Goal: Transaction & Acquisition: Purchase product/service

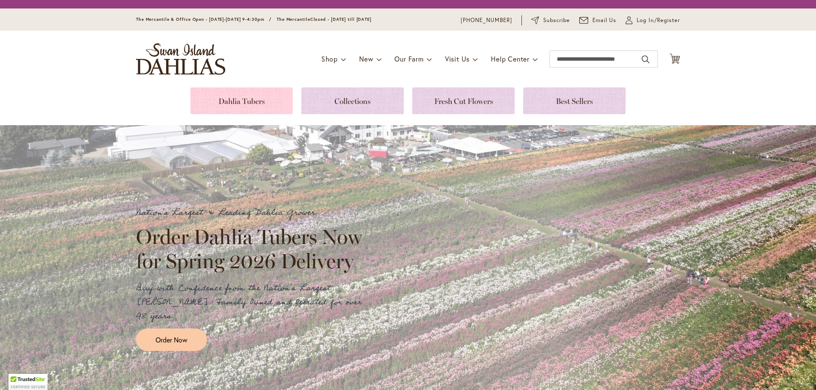
click at [251, 104] on link at bounding box center [241, 101] width 102 height 27
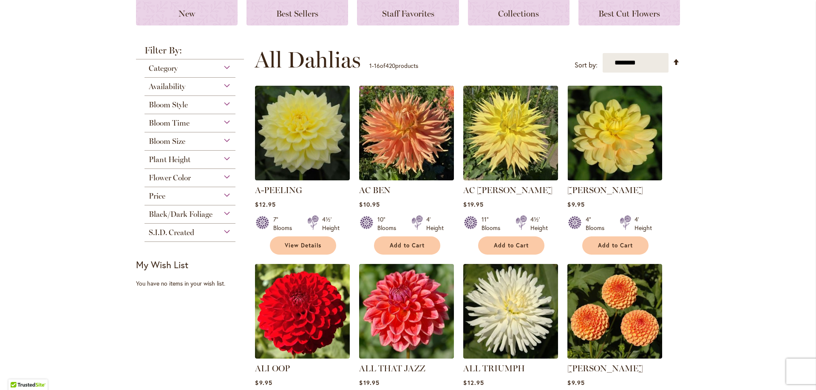
scroll to position [127, 0]
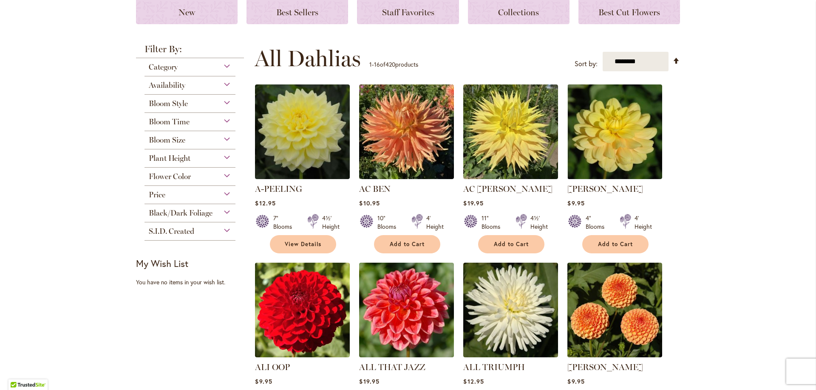
click at [220, 177] on div "Flower Color" at bounding box center [189, 175] width 91 height 14
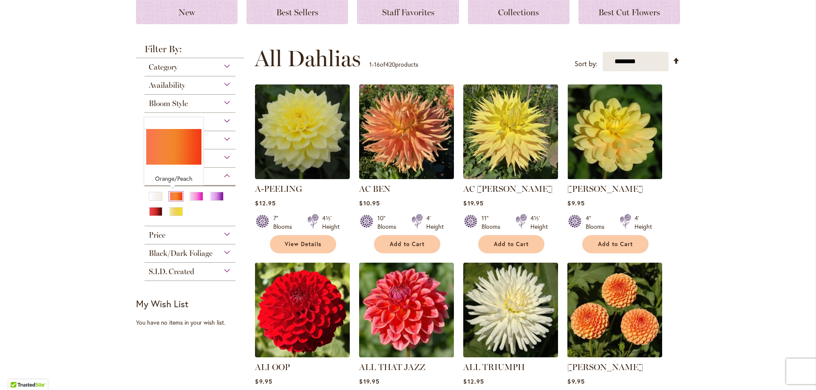
click at [170, 197] on div "Orange/Peach" at bounding box center [176, 196] width 14 height 9
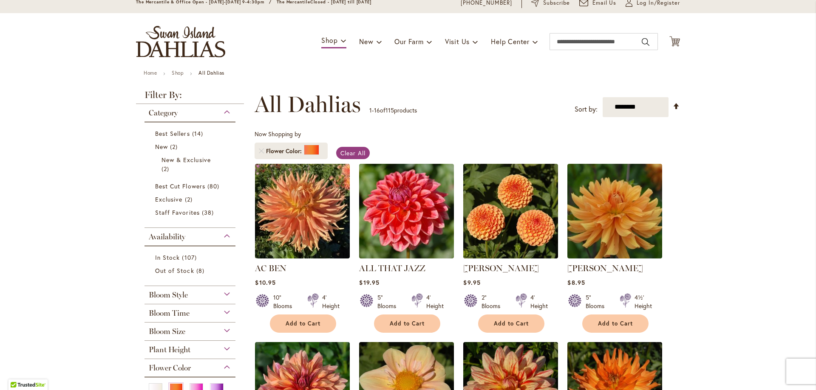
scroll to position [85, 0]
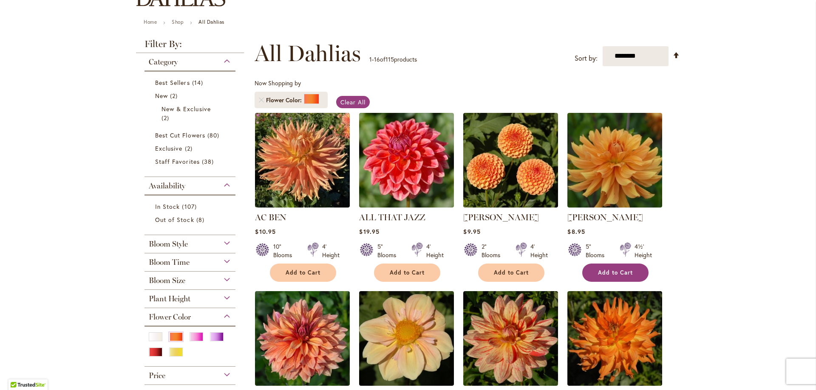
click at [609, 268] on button "Add to Cart" at bounding box center [615, 273] width 66 height 18
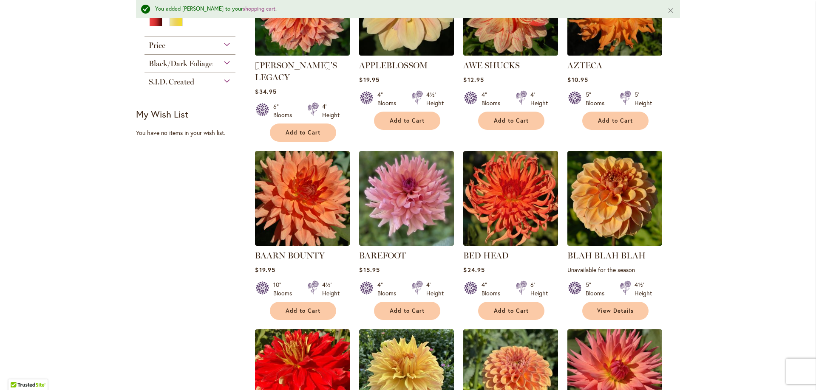
scroll to position [447, 0]
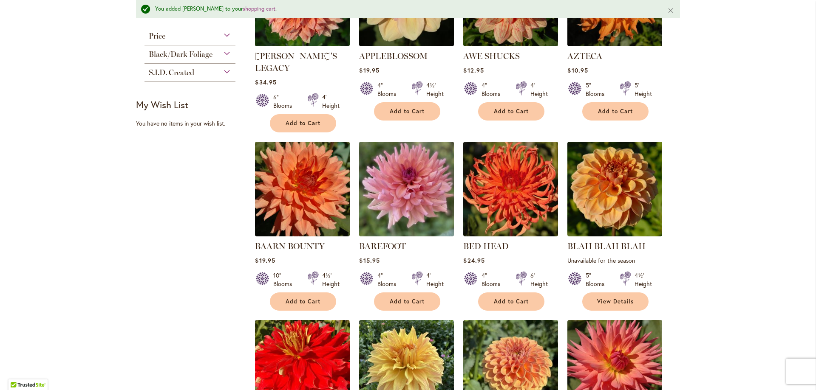
click at [402, 190] on img at bounding box center [406, 188] width 99 height 99
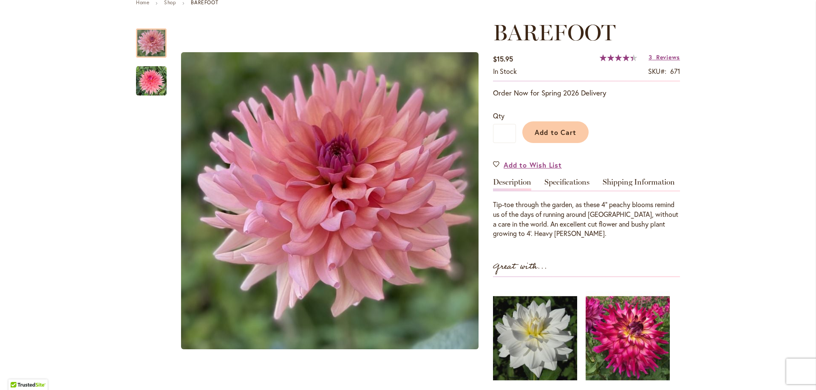
scroll to position [127, 0]
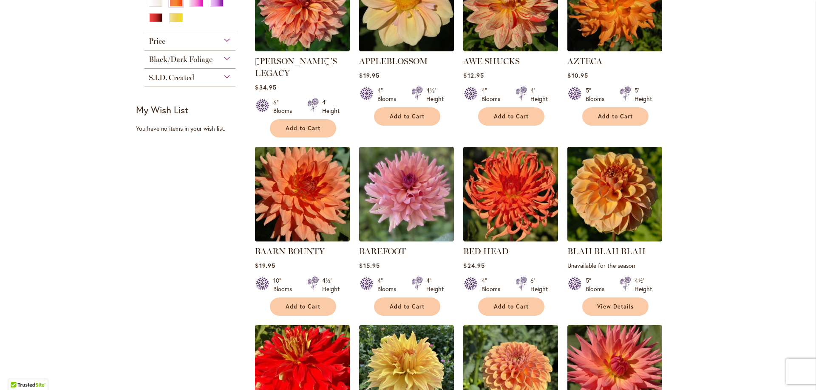
scroll to position [425, 0]
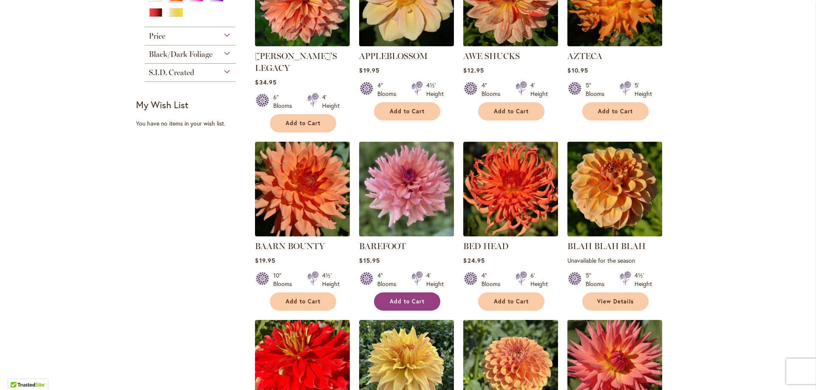
click at [407, 298] on span "Add to Cart" at bounding box center [407, 301] width 35 height 7
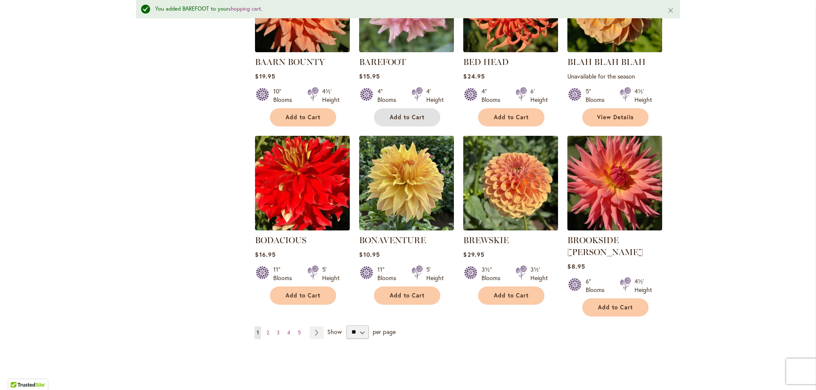
scroll to position [660, 0]
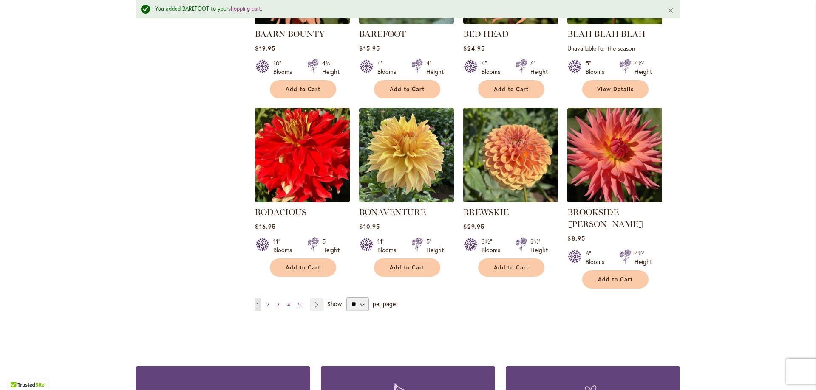
click at [266, 302] on span "2" at bounding box center [267, 305] width 3 height 6
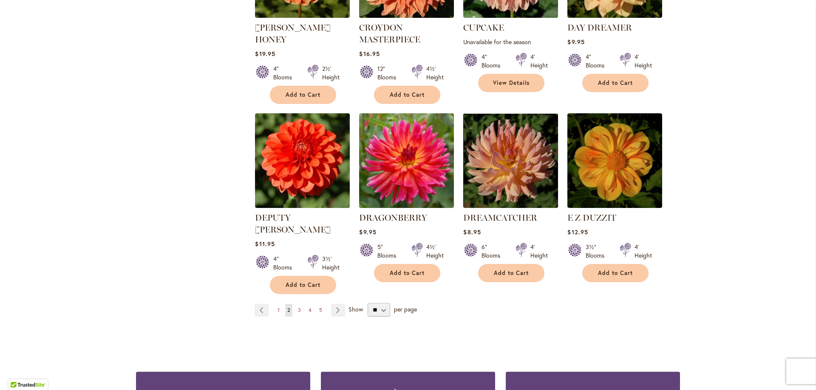
scroll to position [722, 0]
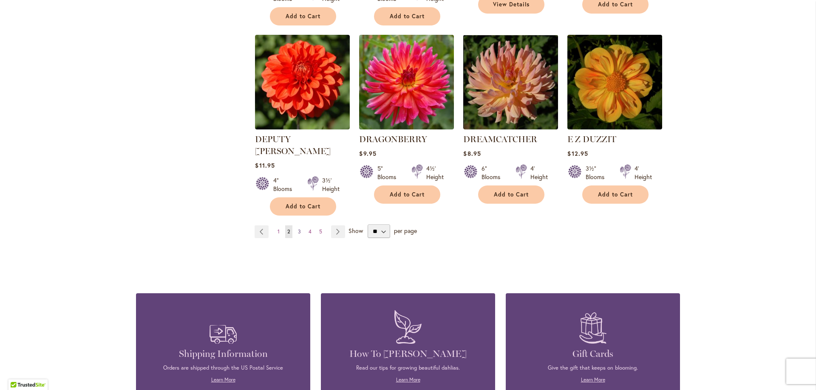
click at [298, 229] on span "3" at bounding box center [299, 232] width 3 height 6
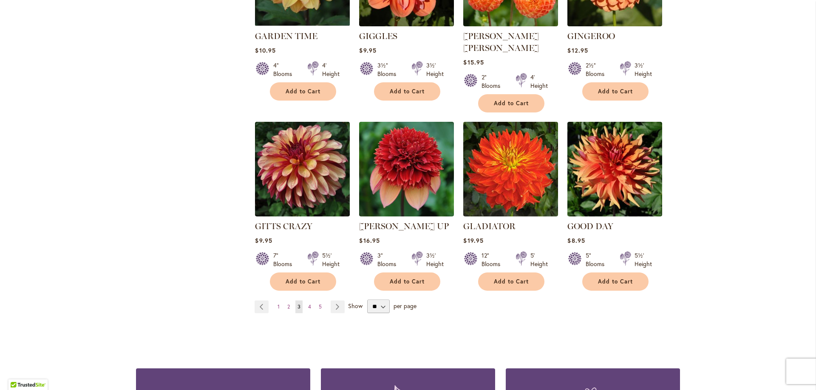
scroll to position [637, 0]
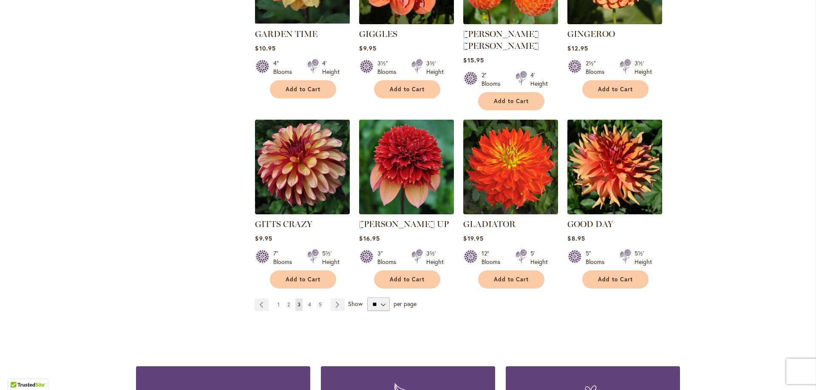
click at [308, 302] on span "4" at bounding box center [309, 305] width 3 height 6
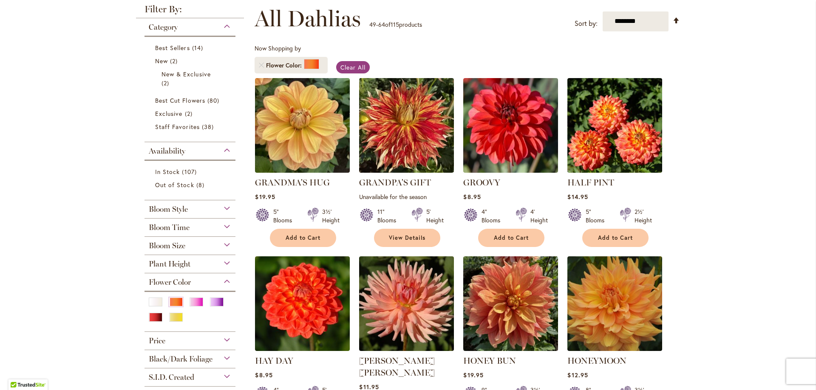
scroll to position [127, 0]
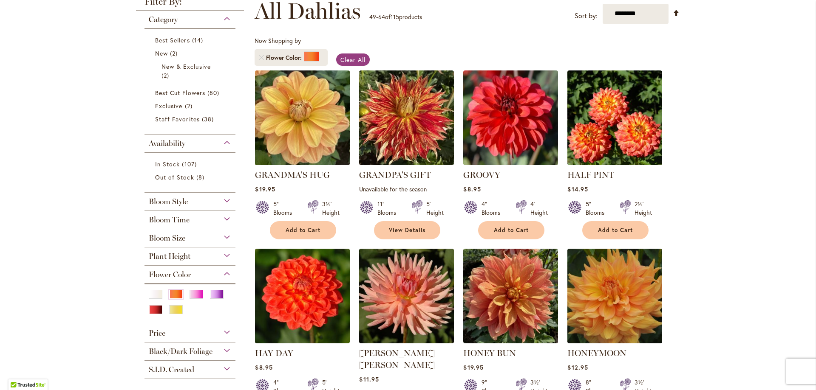
click at [308, 132] on img at bounding box center [302, 117] width 99 height 99
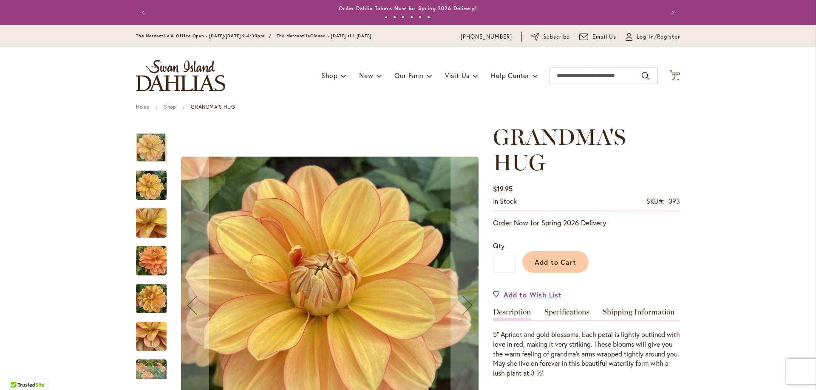
click at [148, 264] on img "GRANDMA'S HUG" at bounding box center [151, 261] width 61 height 46
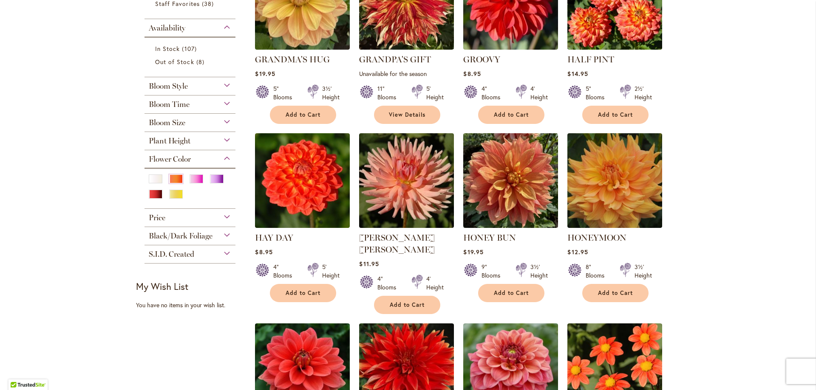
scroll to position [255, 0]
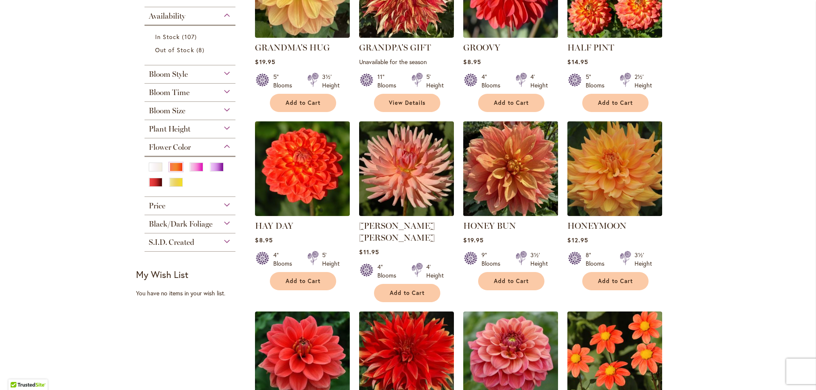
click at [488, 162] on img at bounding box center [510, 168] width 99 height 99
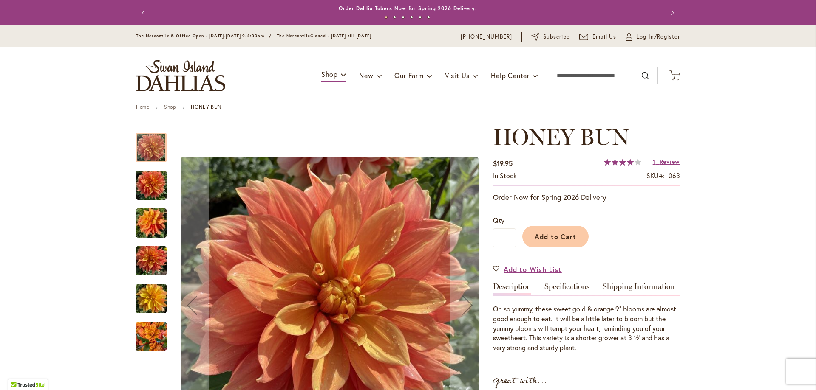
click at [149, 222] on img "Honey Bun" at bounding box center [151, 223] width 31 height 41
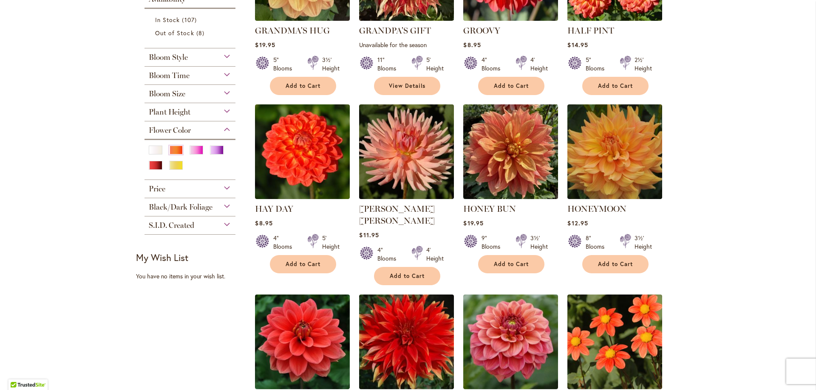
scroll to position [297, 0]
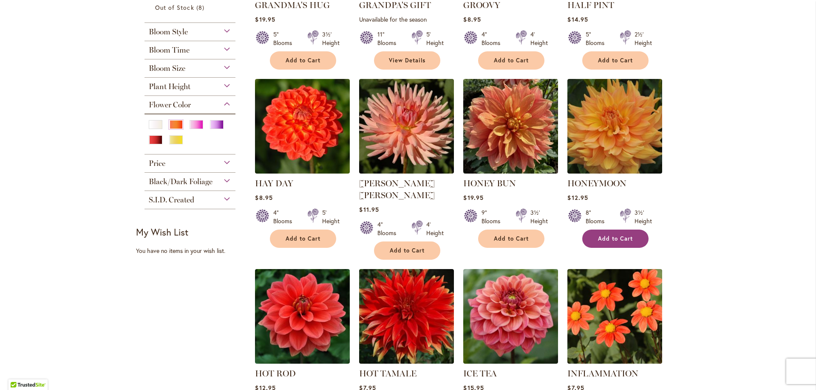
click at [624, 235] on span "Add to Cart" at bounding box center [615, 238] width 35 height 7
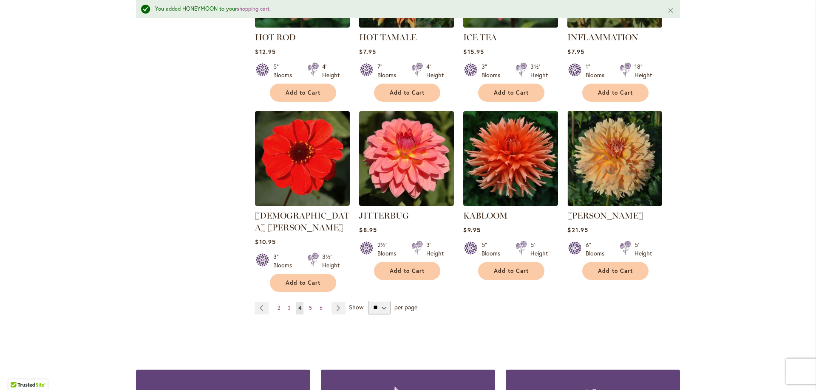
scroll to position [660, 0]
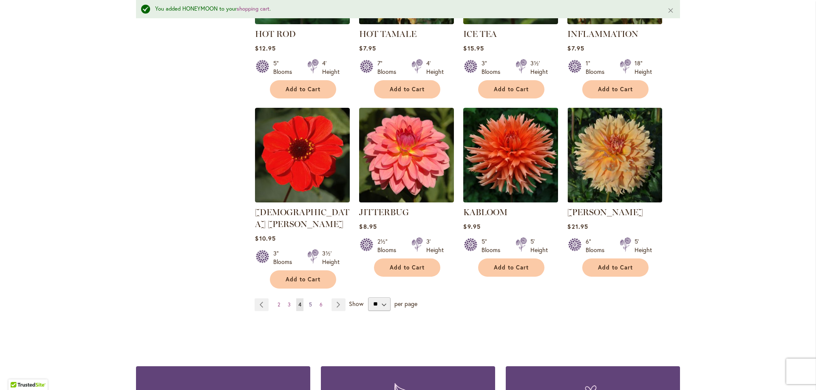
click at [309, 299] on link "Page 5" at bounding box center [310, 305] width 7 height 13
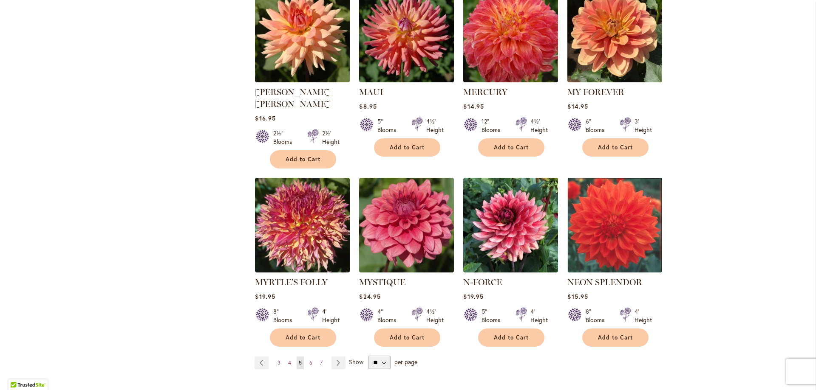
scroll to position [595, 0]
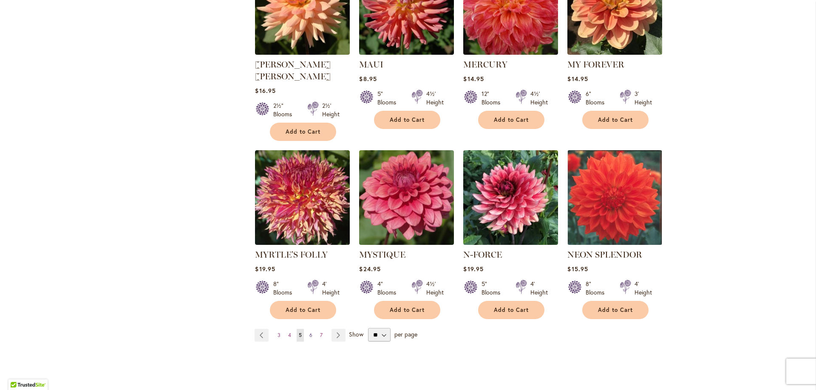
click at [309, 332] on span "6" at bounding box center [310, 335] width 3 height 6
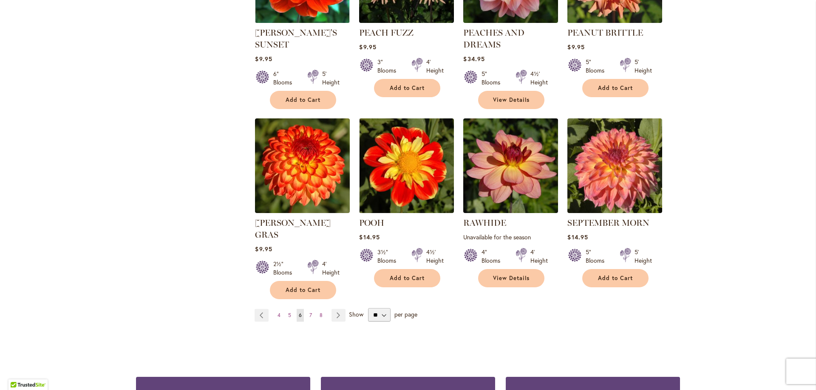
scroll to position [637, 0]
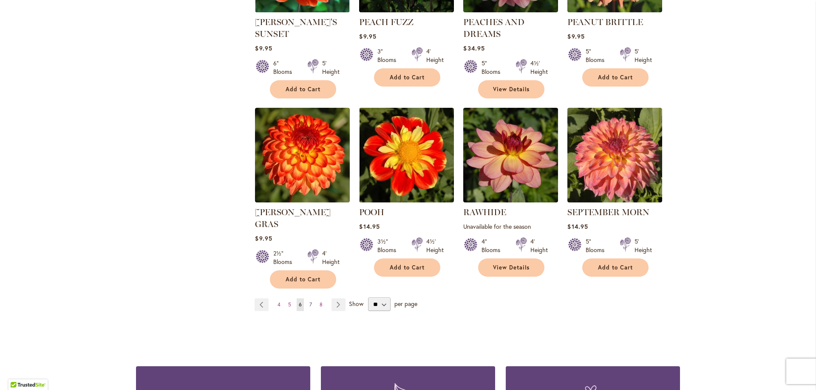
click at [309, 302] on span "7" at bounding box center [310, 305] width 3 height 6
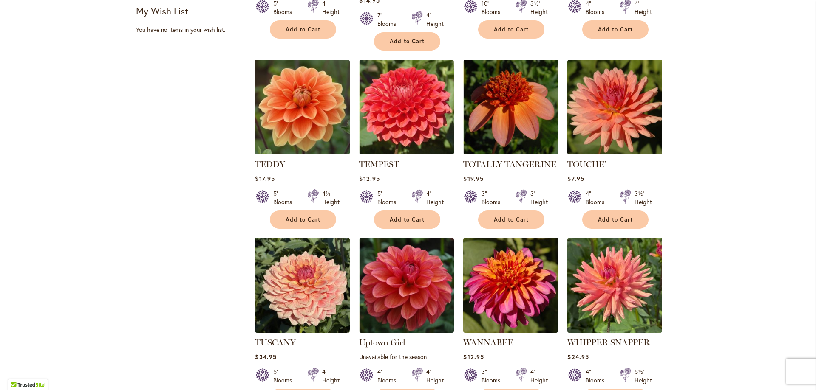
scroll to position [552, 0]
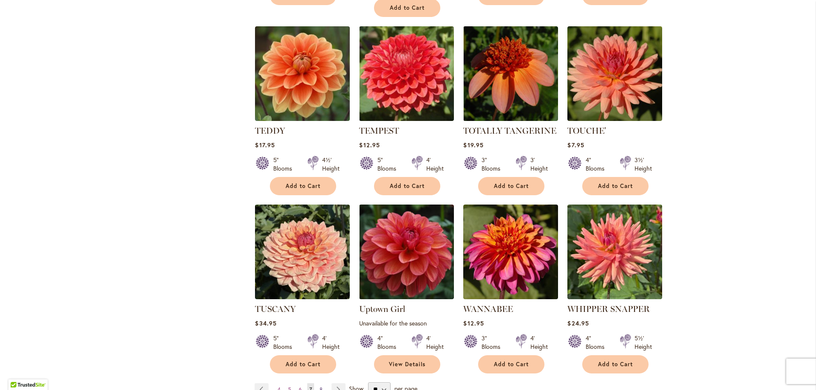
click at [319, 387] on span "8" at bounding box center [320, 390] width 3 height 6
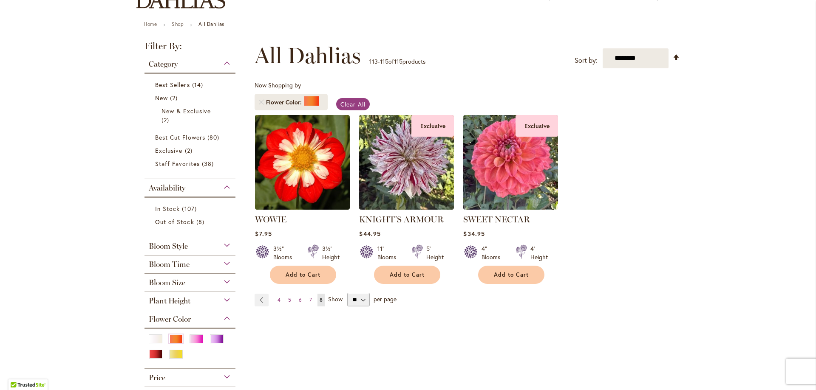
scroll to position [85, 0]
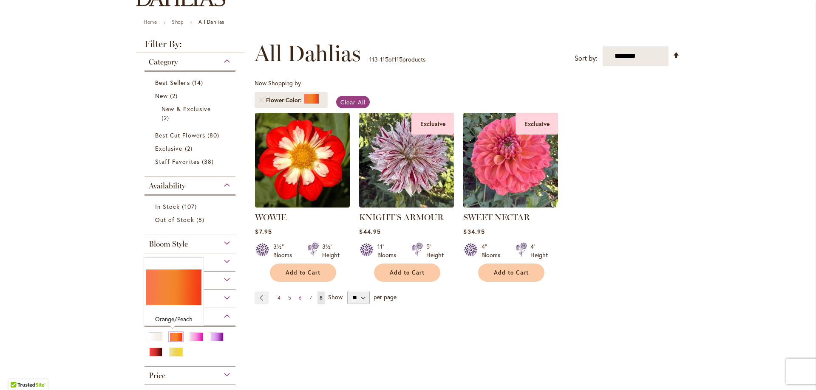
click at [172, 338] on div "Orange/Peach" at bounding box center [176, 337] width 14 height 9
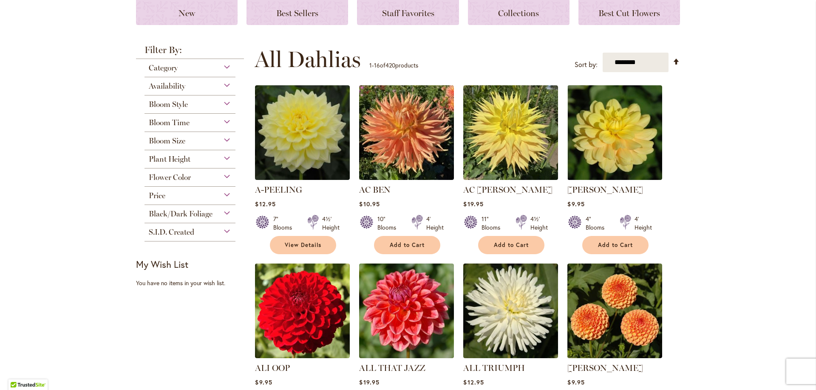
scroll to position [127, 0]
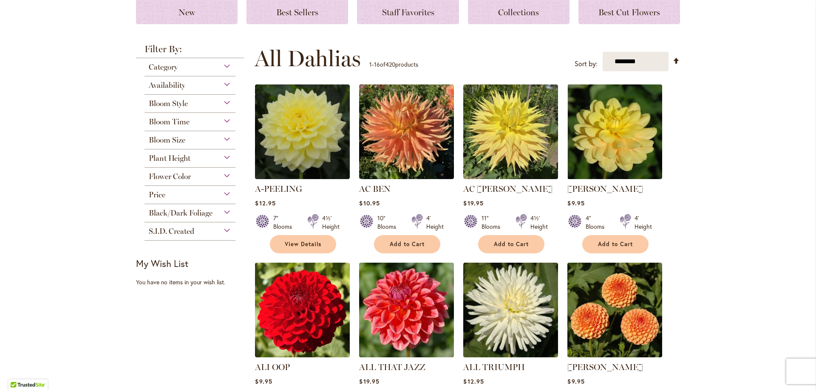
click at [226, 174] on div "Flower Color" at bounding box center [189, 175] width 91 height 14
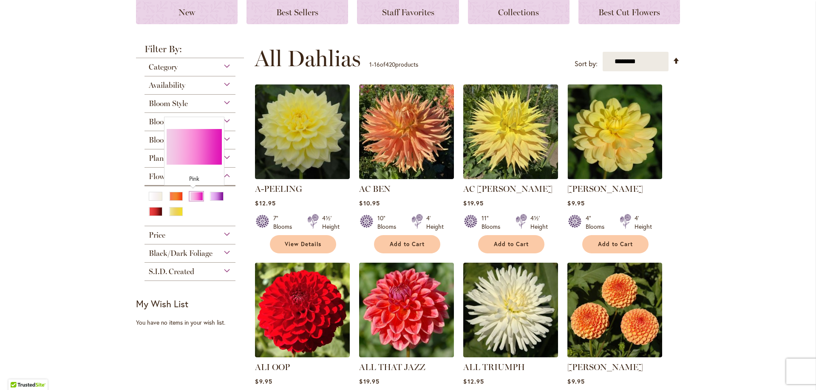
click at [195, 198] on div "Pink" at bounding box center [196, 196] width 14 height 9
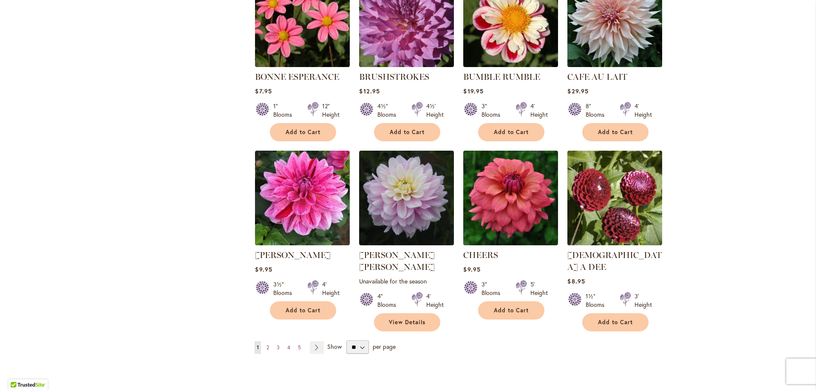
scroll to position [595, 0]
click at [509, 303] on button "Add to Cart" at bounding box center [511, 310] width 66 height 18
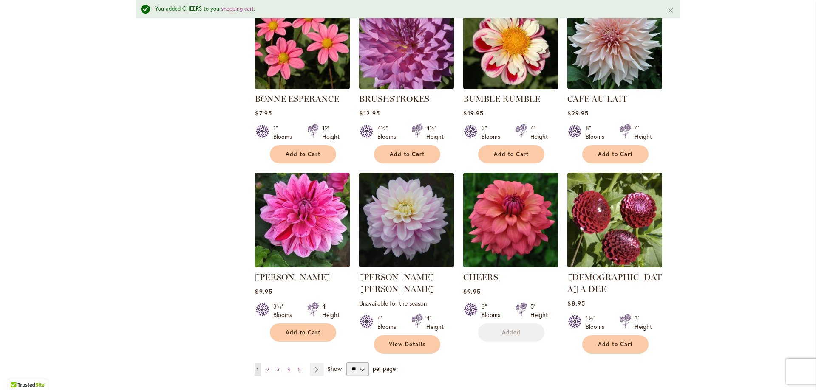
scroll to position [617, 0]
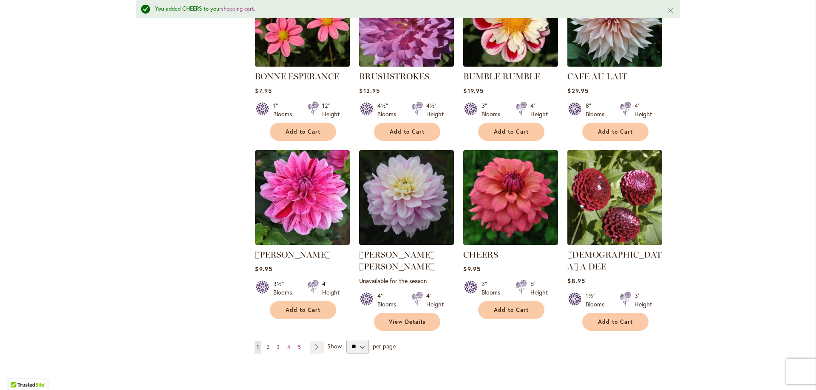
click at [266, 344] on span "2" at bounding box center [267, 347] width 3 height 6
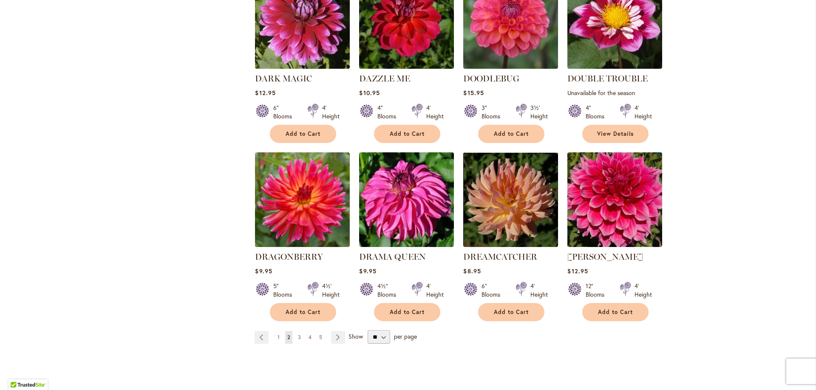
scroll to position [637, 0]
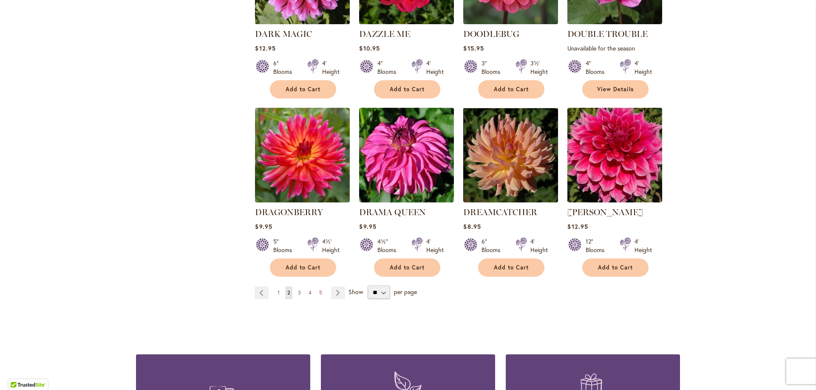
click at [298, 290] on span "3" at bounding box center [299, 293] width 3 height 6
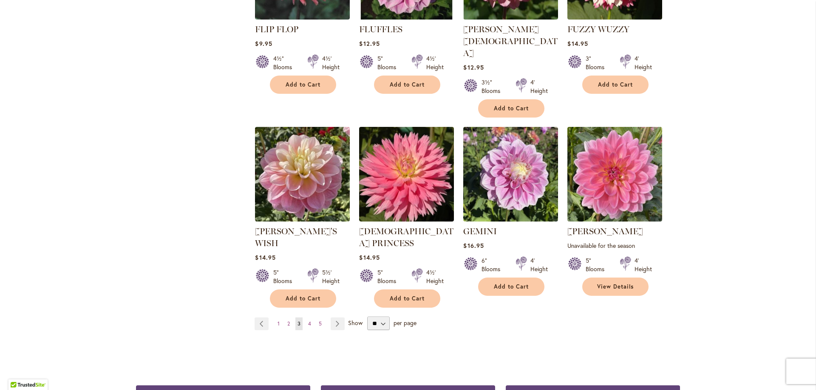
scroll to position [637, 0]
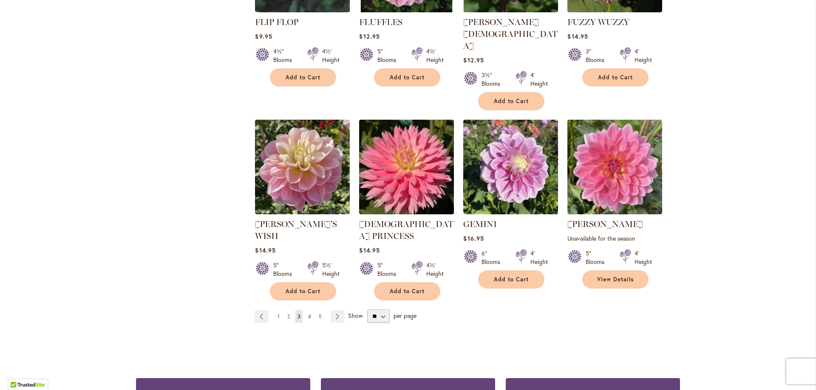
click at [308, 314] on span "4" at bounding box center [309, 317] width 3 height 6
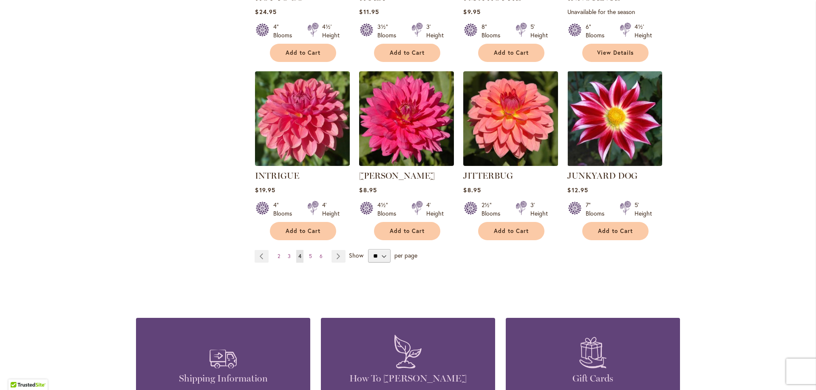
scroll to position [680, 0]
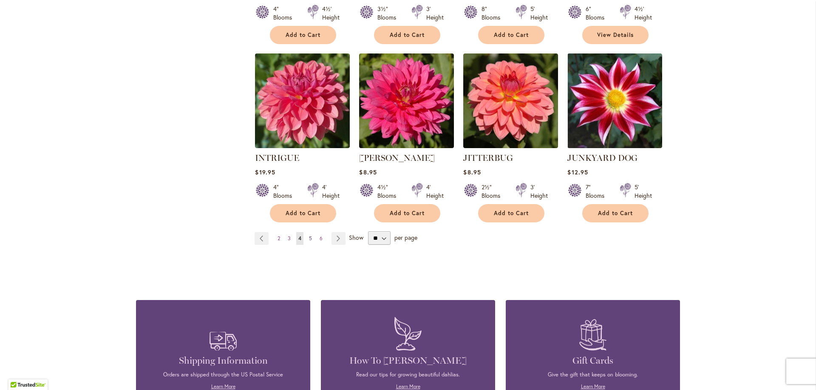
click at [309, 237] on span "5" at bounding box center [310, 238] width 3 height 6
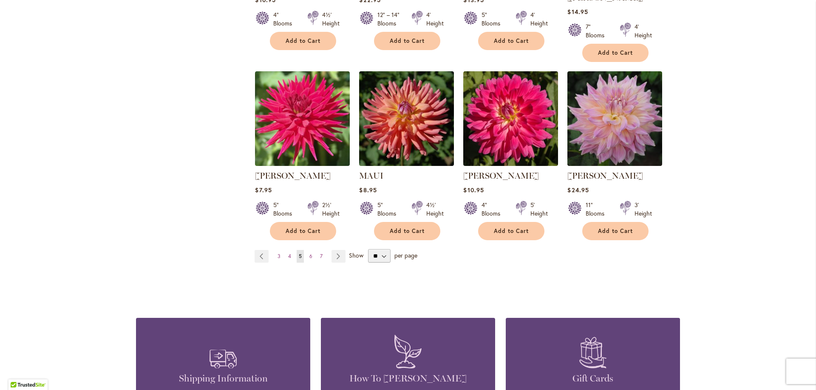
scroll to position [680, 0]
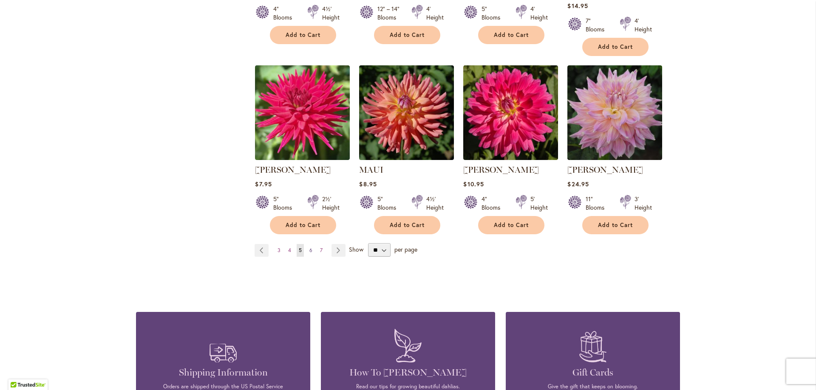
click at [309, 247] on span "6" at bounding box center [310, 250] width 3 height 6
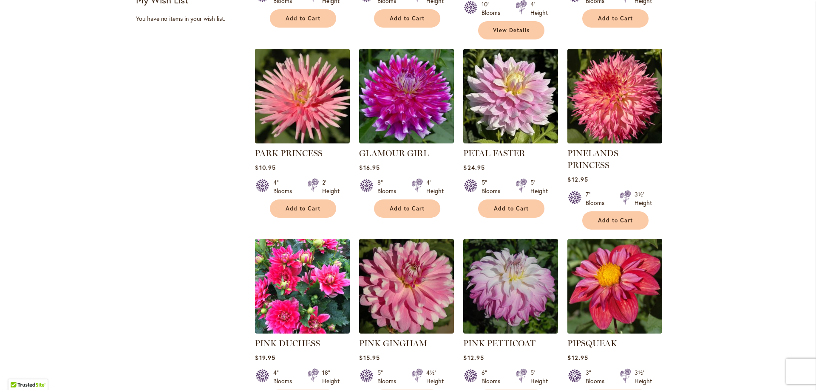
scroll to position [595, 0]
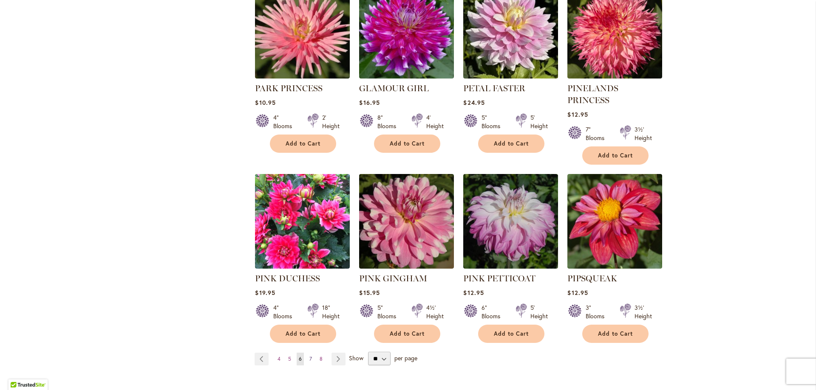
click at [309, 356] on span "7" at bounding box center [310, 359] width 3 height 6
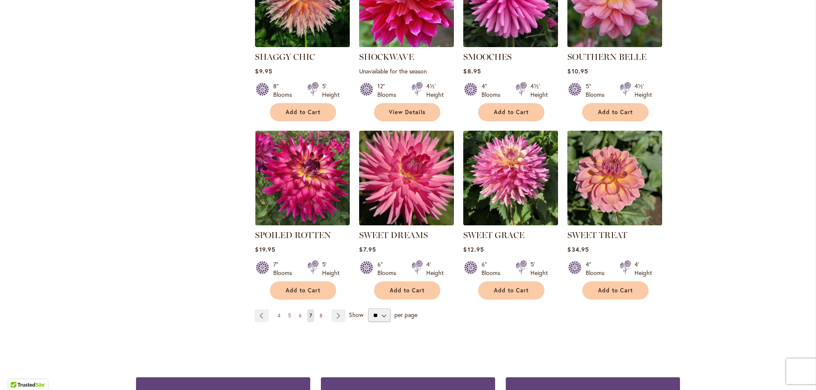
scroll to position [637, 0]
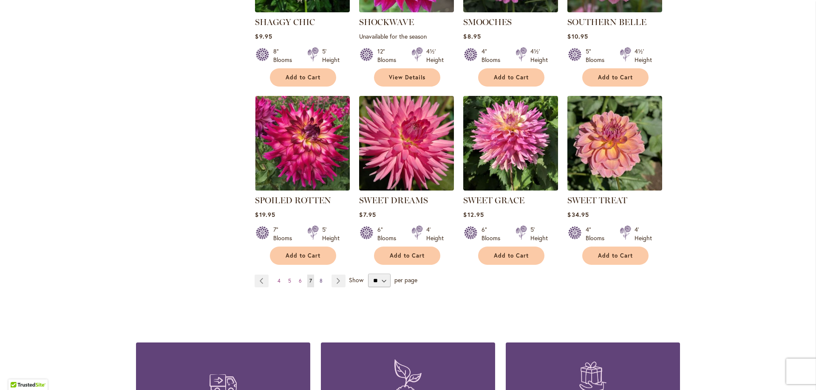
click at [319, 281] on span "8" at bounding box center [320, 281] width 3 height 6
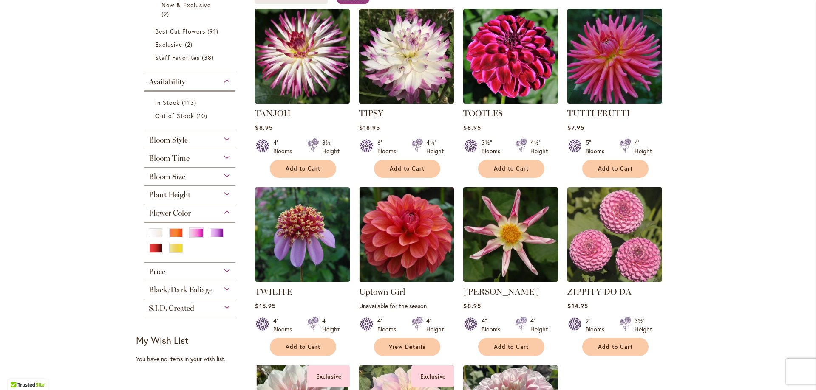
scroll to position [212, 0]
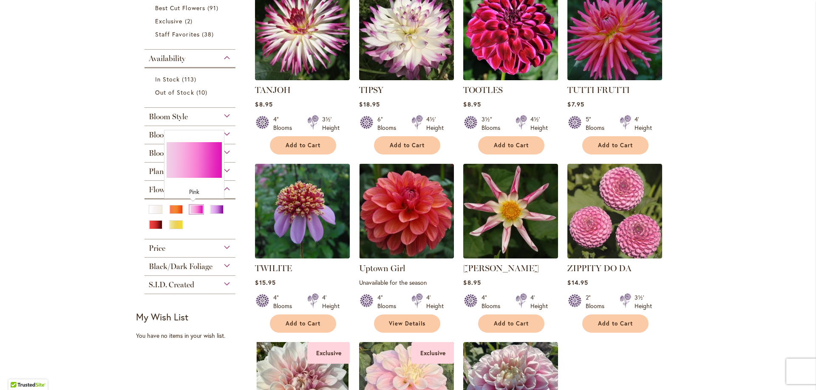
click at [195, 211] on div "Pink" at bounding box center [196, 209] width 14 height 9
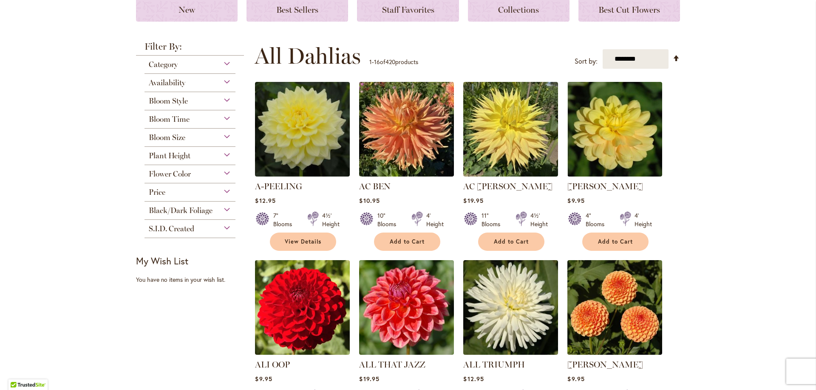
scroll to position [127, 0]
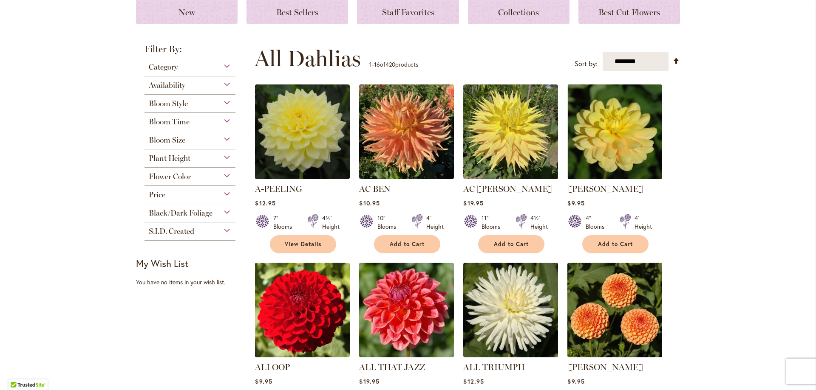
click at [222, 176] on div "Flower Color" at bounding box center [189, 175] width 91 height 14
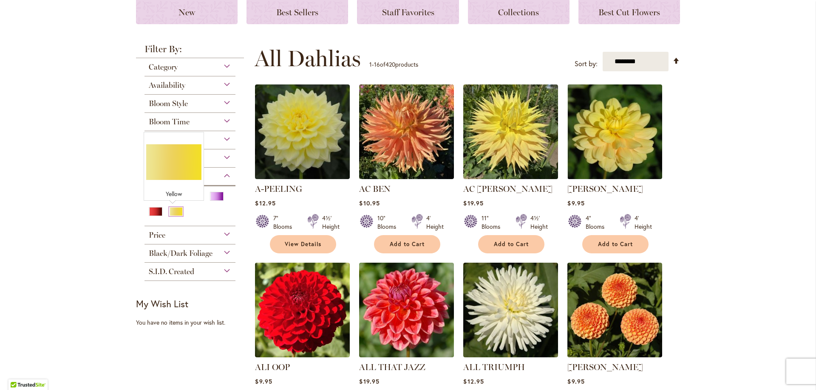
click at [172, 214] on div "Yellow" at bounding box center [176, 211] width 14 height 9
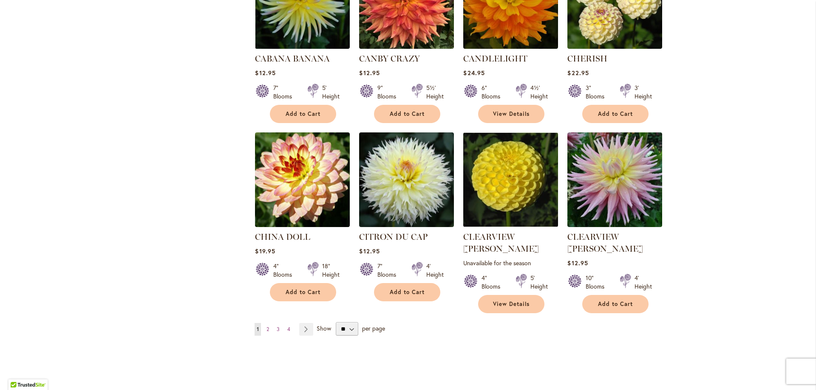
scroll to position [637, 0]
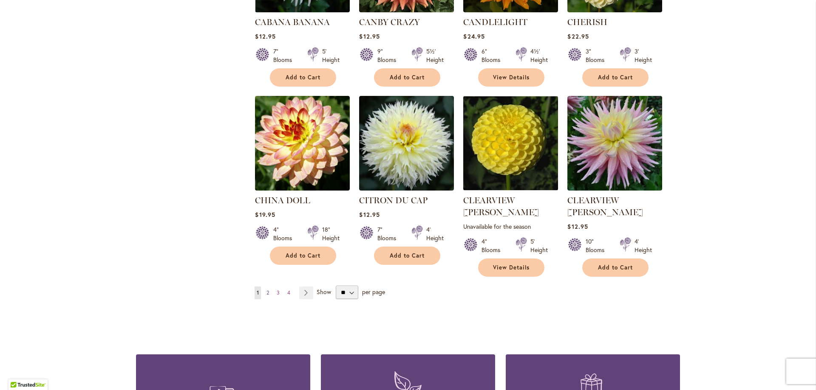
click at [266, 287] on link "Page 2" at bounding box center [267, 293] width 7 height 13
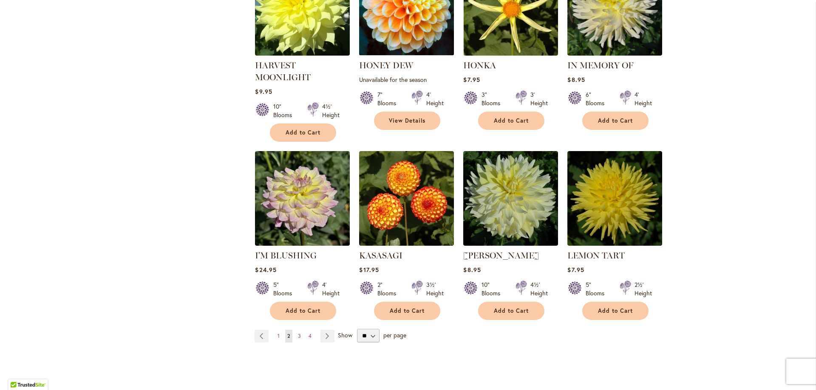
scroll to position [595, 0]
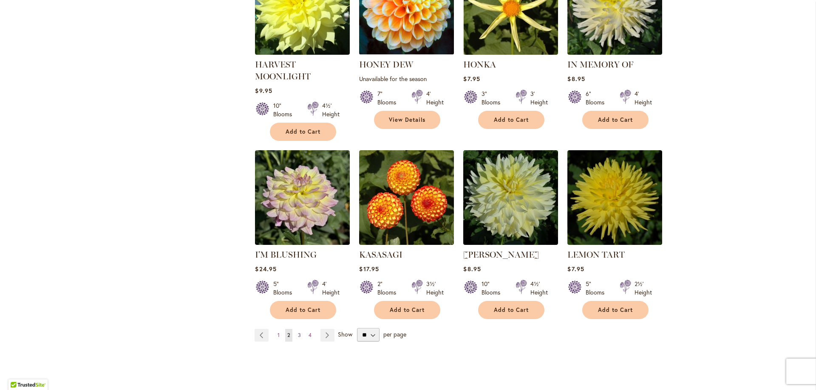
click at [298, 337] on span "3" at bounding box center [299, 335] width 3 height 6
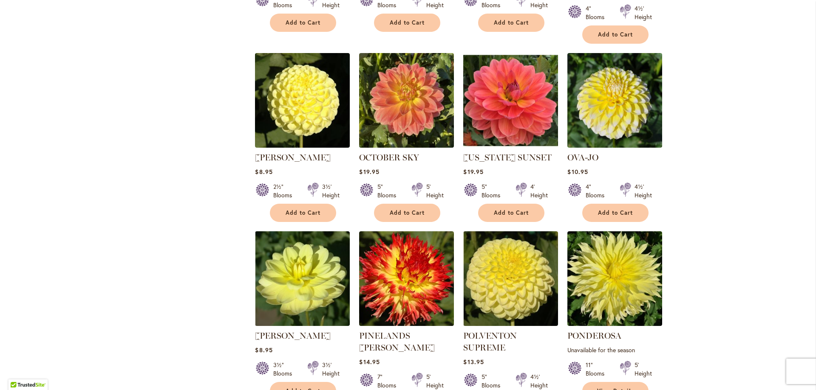
scroll to position [595, 0]
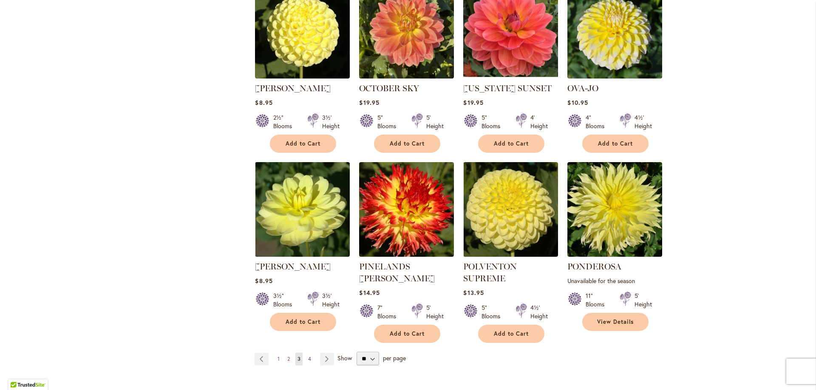
click at [308, 356] on span "4" at bounding box center [309, 359] width 3 height 6
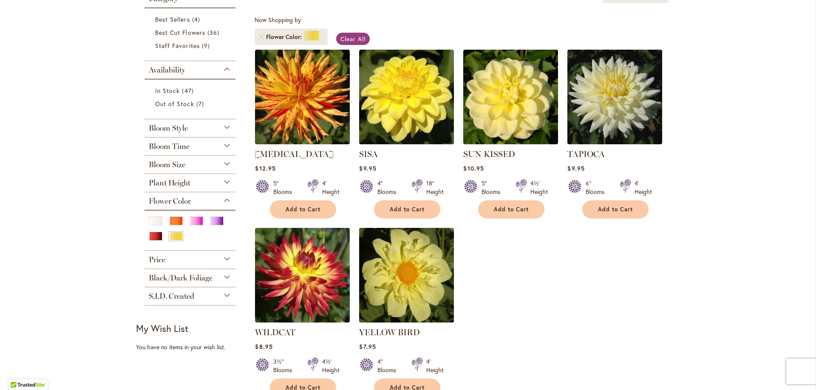
scroll to position [170, 0]
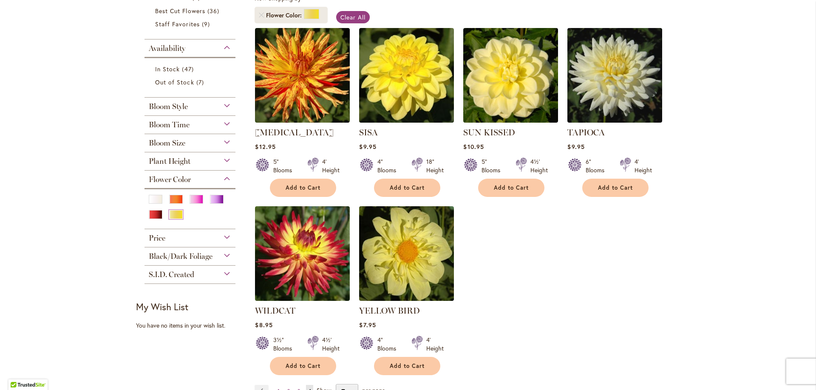
click at [171, 214] on div "Yellow" at bounding box center [176, 214] width 14 height 9
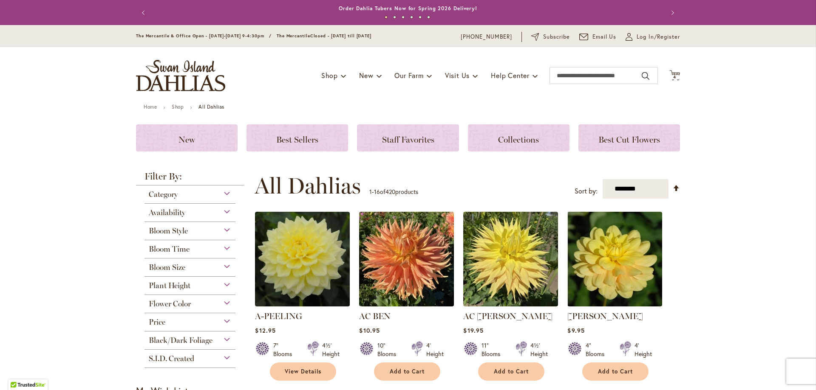
scroll to position [212, 0]
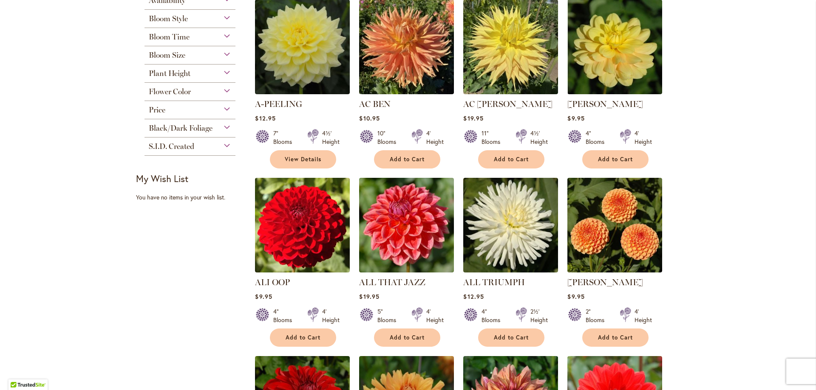
click at [226, 89] on div "Flower Color" at bounding box center [189, 90] width 91 height 14
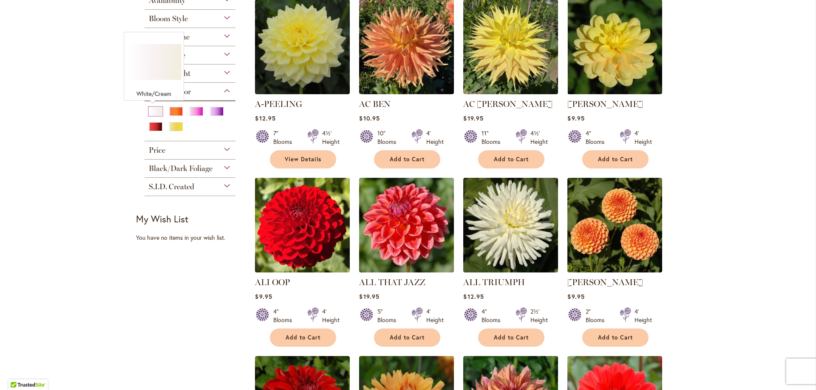
click at [154, 110] on div "White/Cream" at bounding box center [156, 111] width 14 height 9
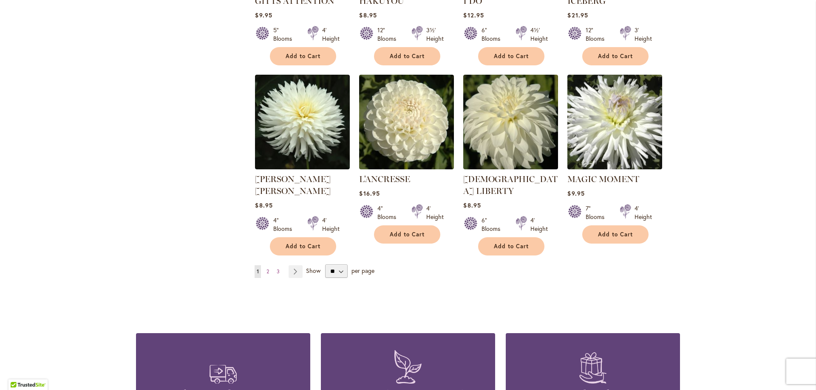
scroll to position [680, 0]
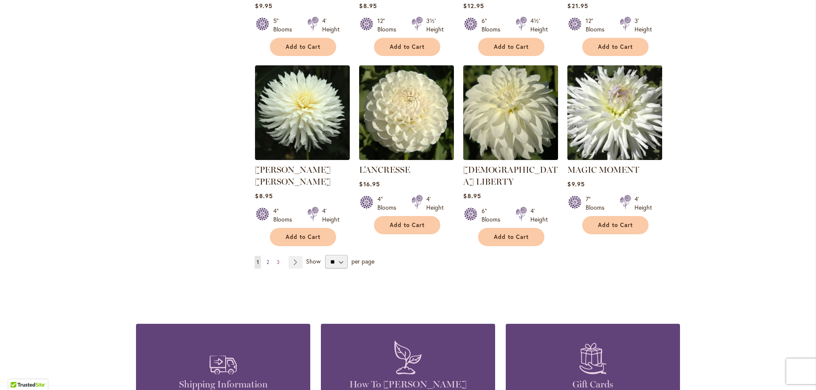
click at [266, 259] on span "2" at bounding box center [267, 262] width 3 height 6
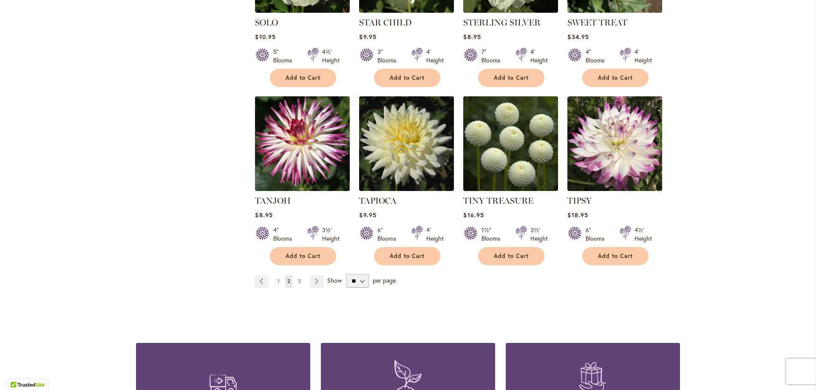
scroll to position [680, 0]
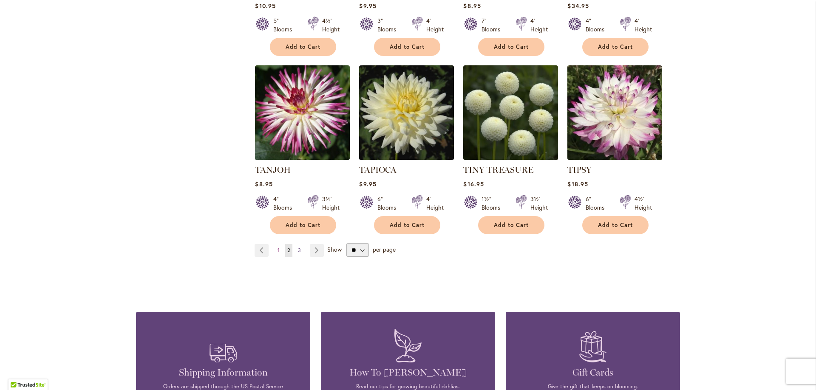
click at [298, 244] on link "Page 3" at bounding box center [299, 250] width 7 height 13
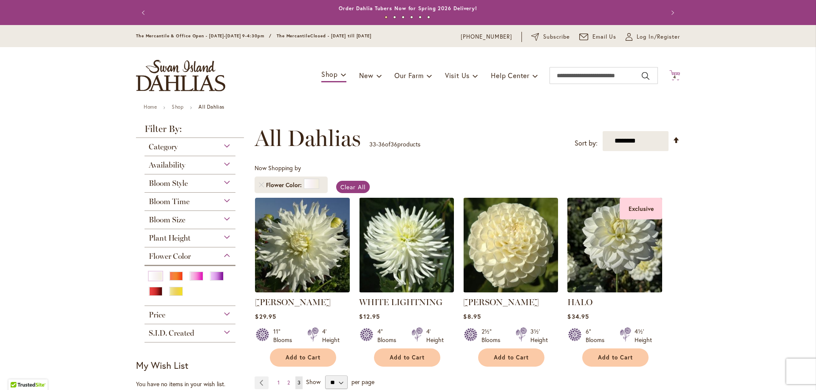
click at [673, 75] on span "4" at bounding box center [674, 77] width 3 height 6
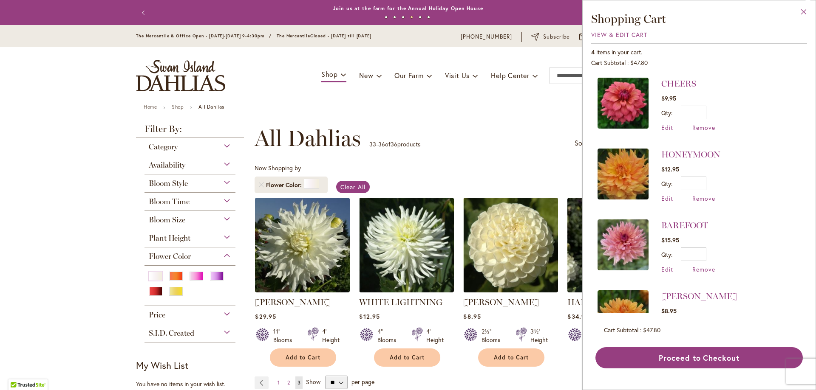
click at [802, 11] on button "Close" at bounding box center [803, 13] width 23 height 27
